Goal: Task Accomplishment & Management: Complete application form

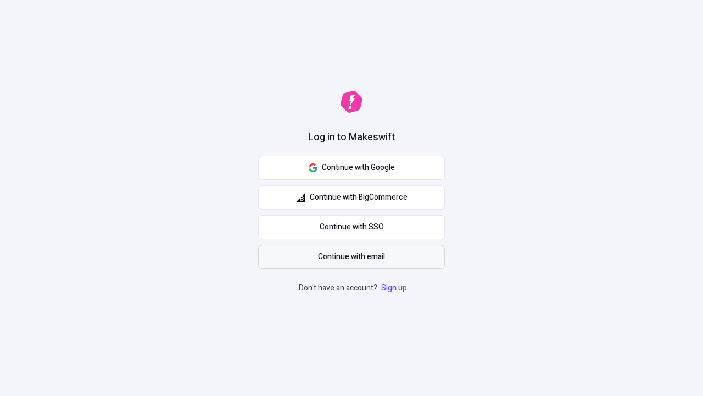
click at [352, 257] on span "Continue with email" at bounding box center [351, 257] width 67 height 12
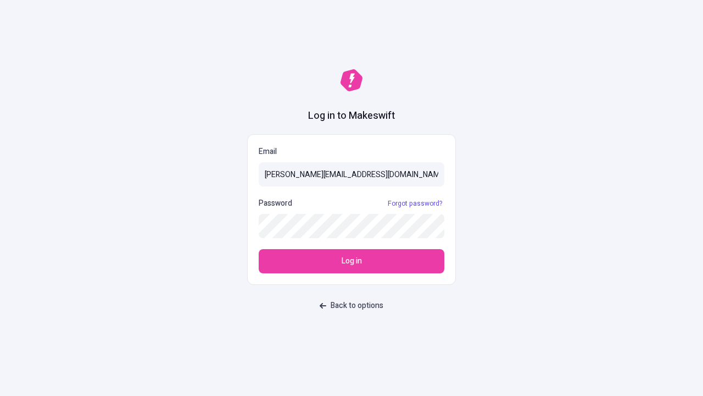
type input "sasha+test-ui@makeswift.com"
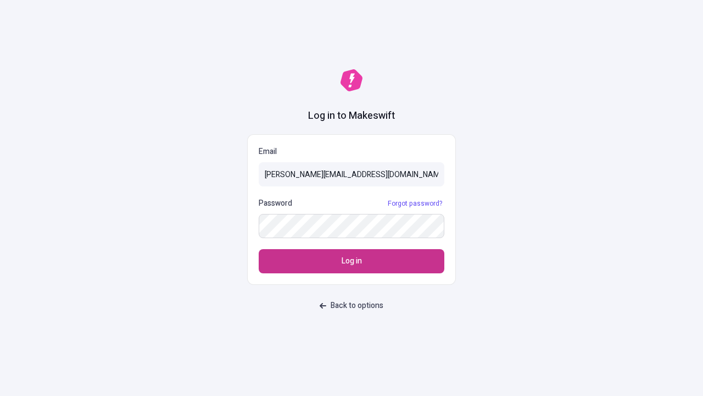
click at [352, 261] on span "Log in" at bounding box center [352, 261] width 20 height 12
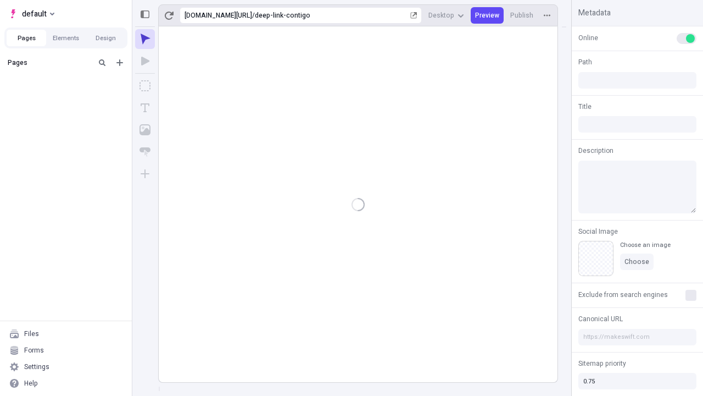
type input "/deep-link-contigo"
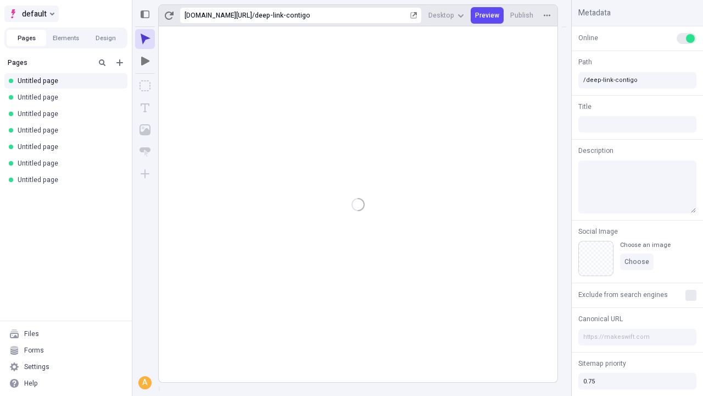
click at [31, 14] on span "default" at bounding box center [34, 13] width 25 height 13
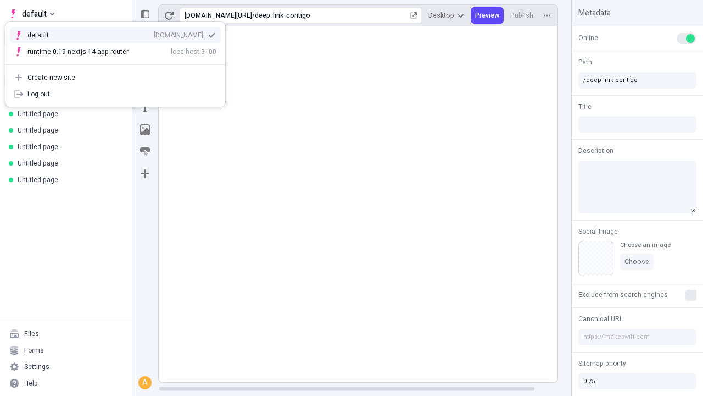
click at [154, 33] on div "[DOMAIN_NAME]" at bounding box center [178, 35] width 49 height 9
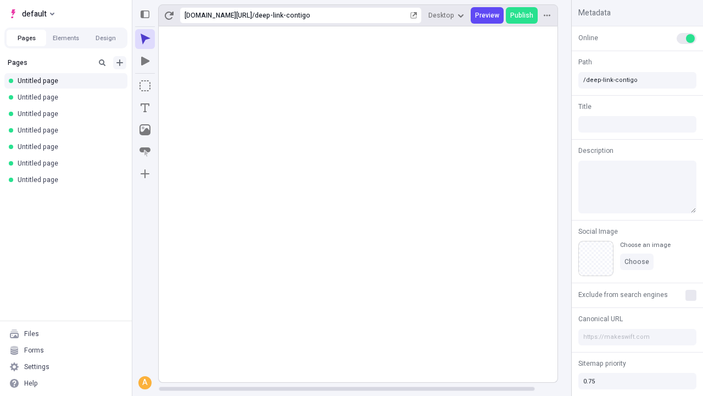
click at [120, 63] on icon "Add new" at bounding box center [120, 62] width 7 height 7
click at [178, 85] on span "Blank page" at bounding box center [185, 85] width 68 height 9
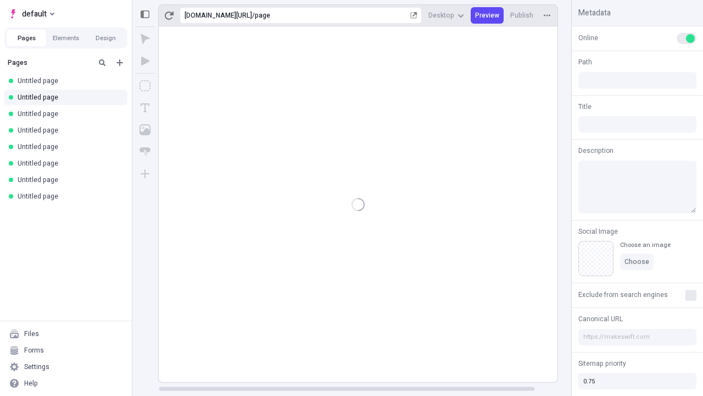
type input "/page"
